Goal: Check status: Check status

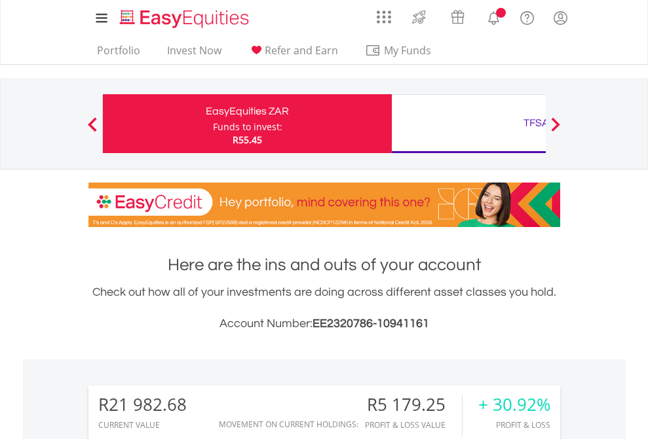
scroll to position [126, 206]
click at [213, 124] on div "Funds to invest:" at bounding box center [247, 126] width 69 height 13
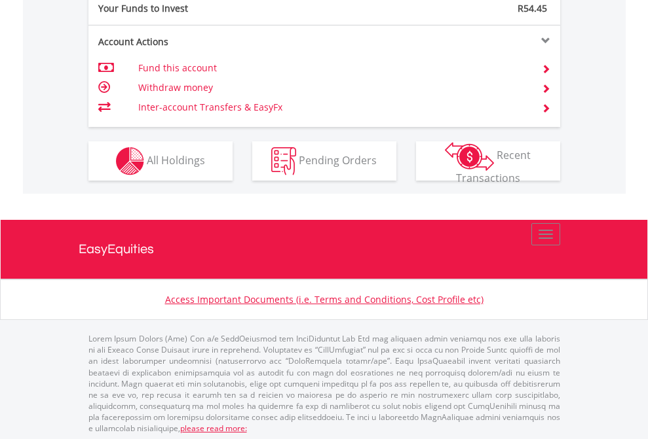
scroll to position [1308, 0]
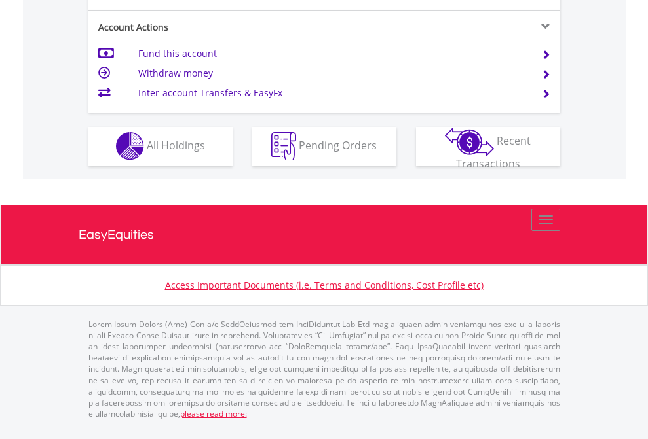
scroll to position [1225, 0]
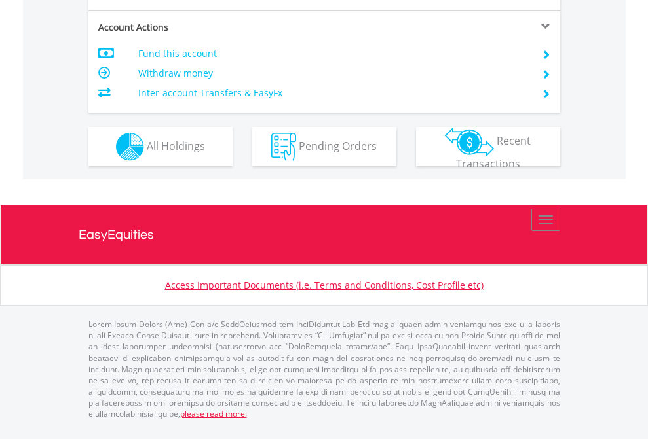
scroll to position [1255, 0]
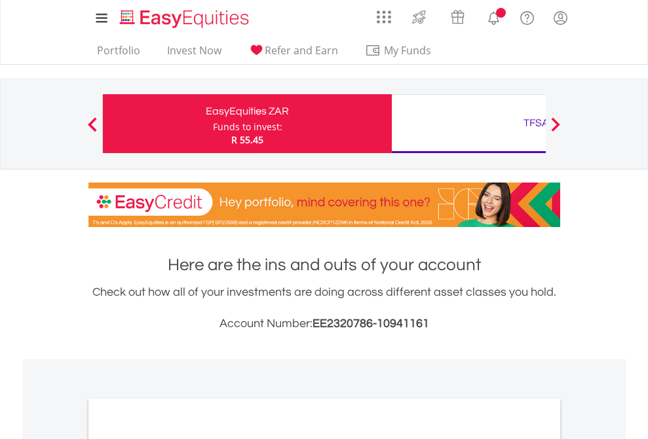
scroll to position [787, 0]
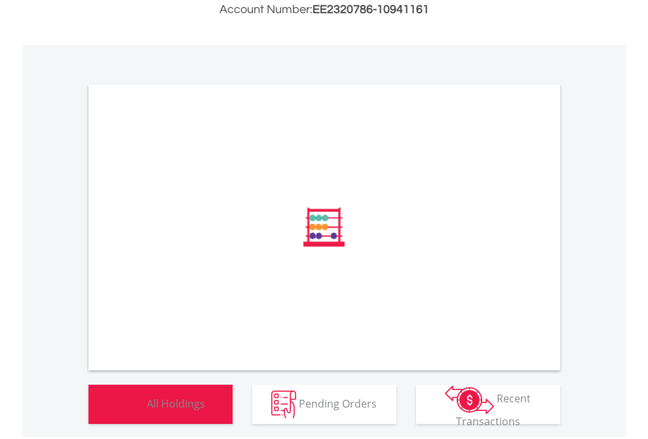
click at [147, 411] on span "All Holdings" at bounding box center [176, 403] width 58 height 14
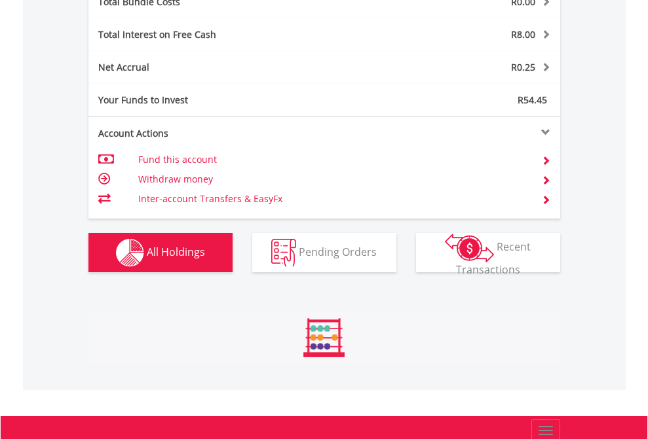
scroll to position [126, 206]
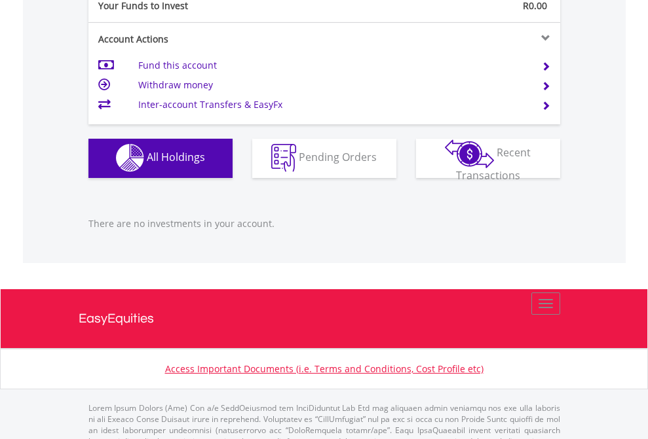
scroll to position [1297, 0]
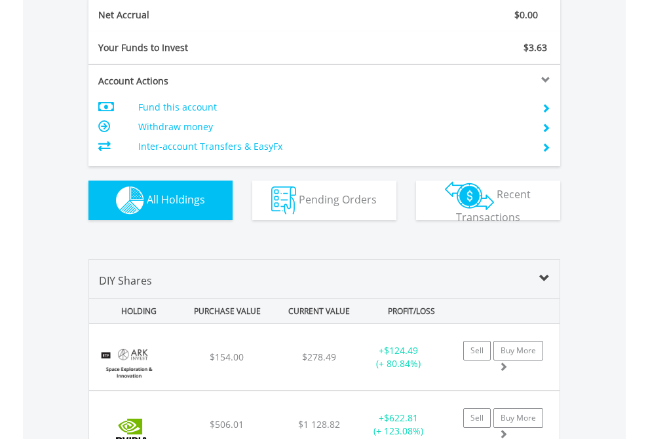
scroll to position [1483, 0]
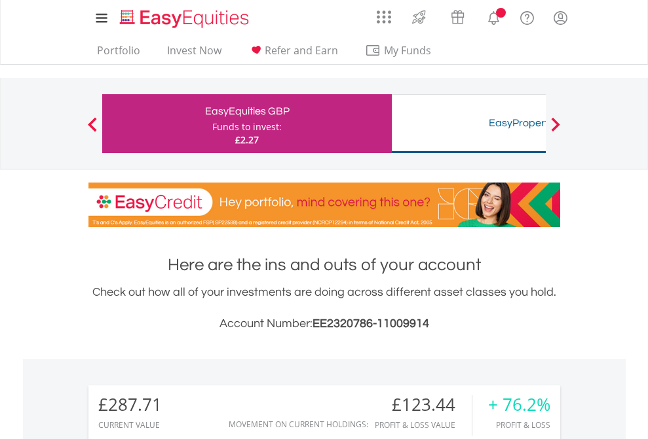
scroll to position [126, 206]
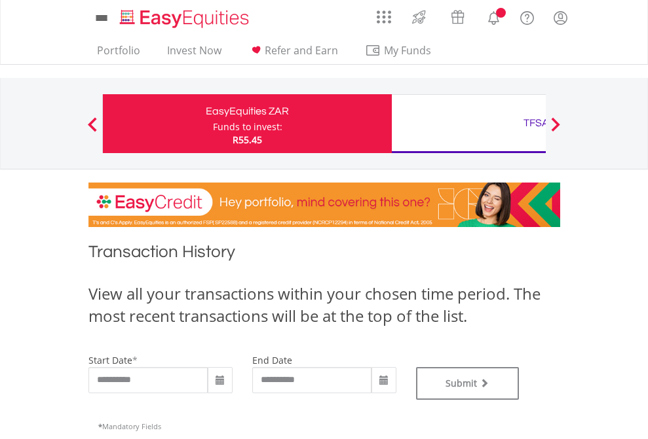
type input "**********"
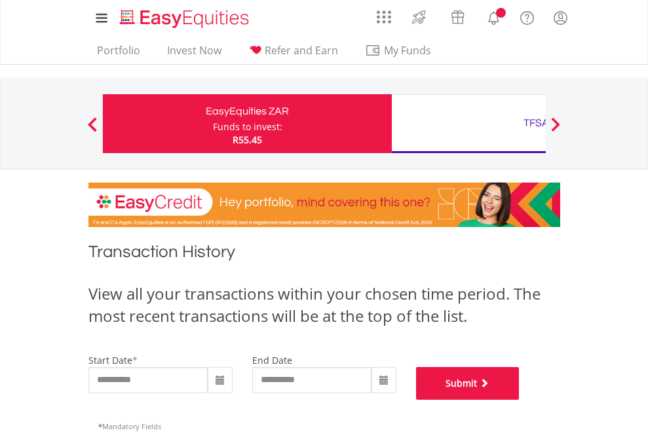
click at [519, 400] on button "Submit" at bounding box center [467, 383] width 103 height 33
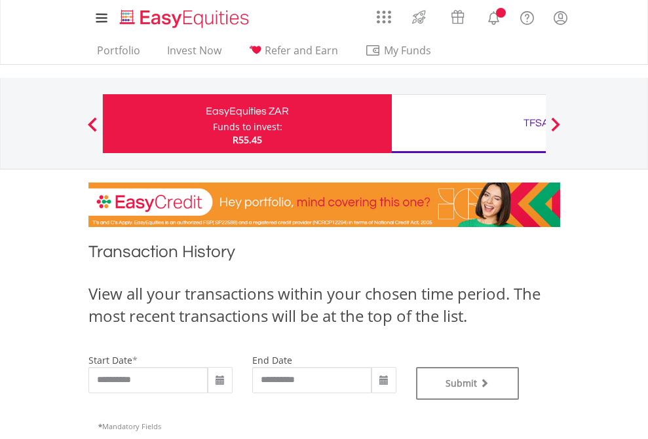
click at [468, 124] on div "TFSA" at bounding box center [535, 123] width 273 height 18
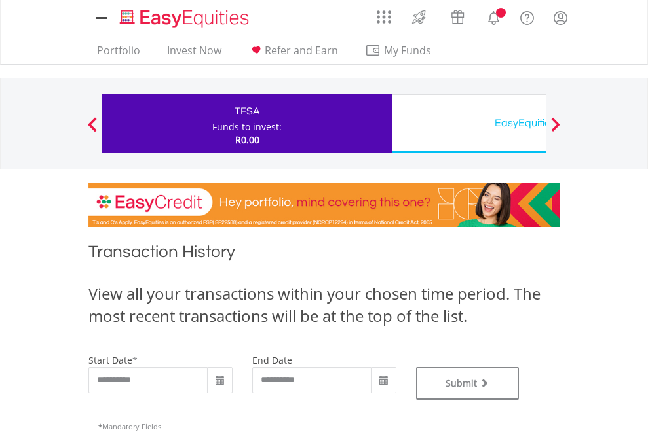
scroll to position [531, 0]
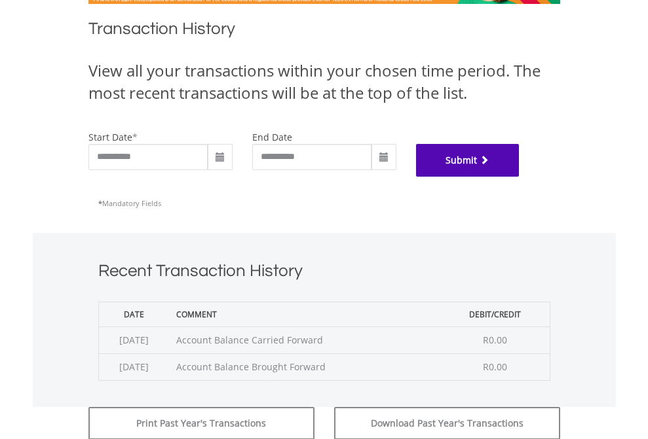
click at [519, 177] on button "Submit" at bounding box center [467, 160] width 103 height 33
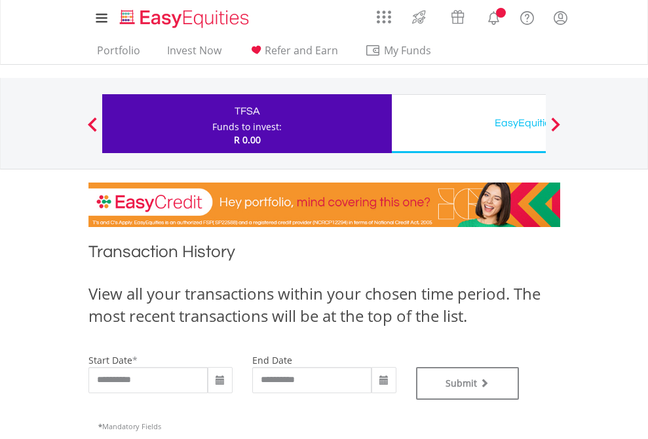
click at [468, 124] on div "EasyEquities USD" at bounding box center [535, 123] width 273 height 18
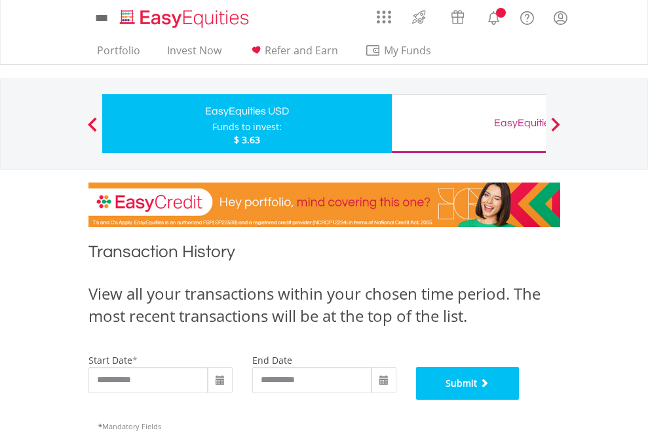
click at [519, 400] on button "Submit" at bounding box center [467, 383] width 103 height 33
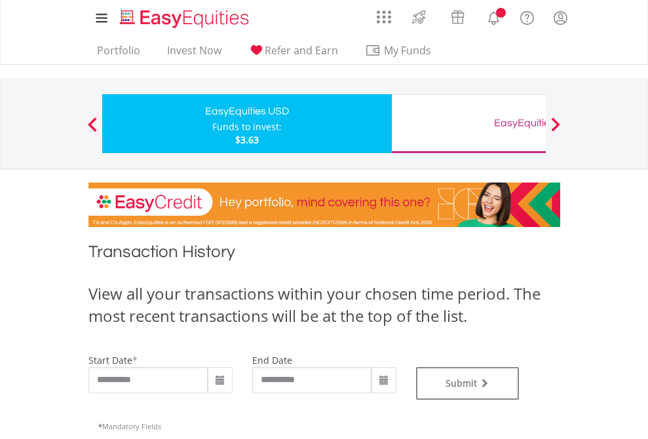
click at [468, 124] on div "EasyEquities GBP" at bounding box center [535, 123] width 273 height 18
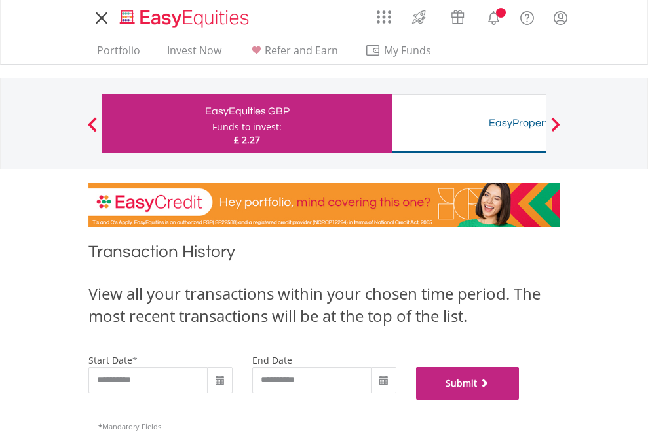
click at [519, 400] on button "Submit" at bounding box center [467, 383] width 103 height 33
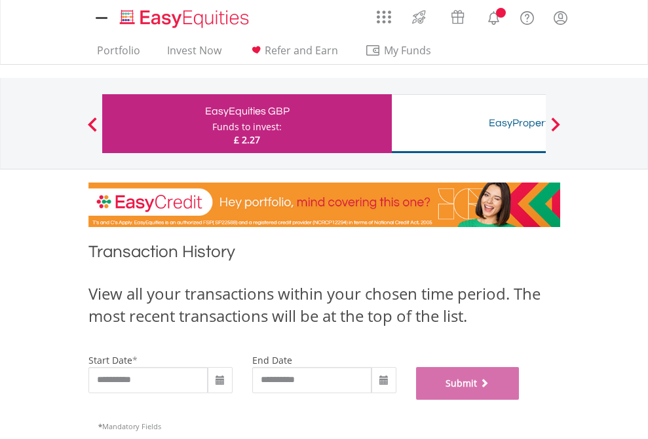
scroll to position [531, 0]
